Goal: Navigation & Orientation: Find specific page/section

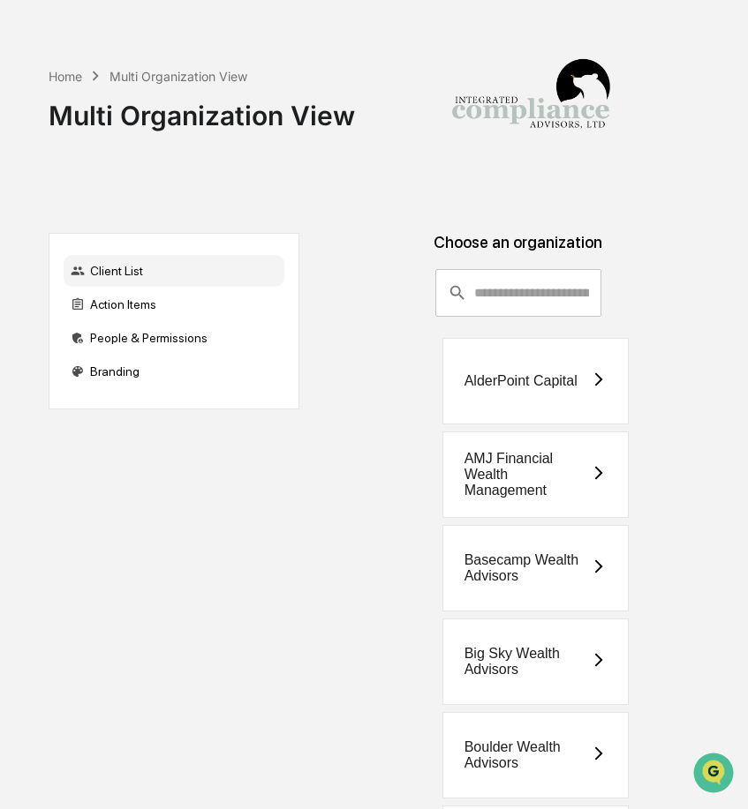
click at [515, 290] on input "consultant-dashboard__filter-organizations-search-bar" at bounding box center [537, 293] width 127 height 48
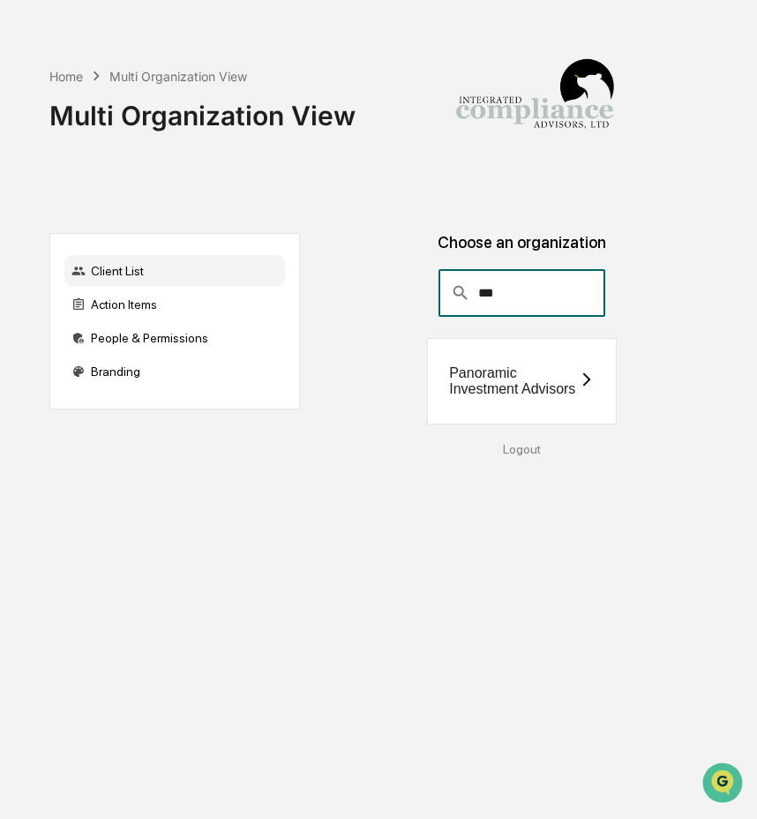
type input "***"
click at [491, 367] on div "Panoramic Investment Advisors" at bounding box center [514, 381] width 130 height 32
